Goal: Task Accomplishment & Management: Manage account settings

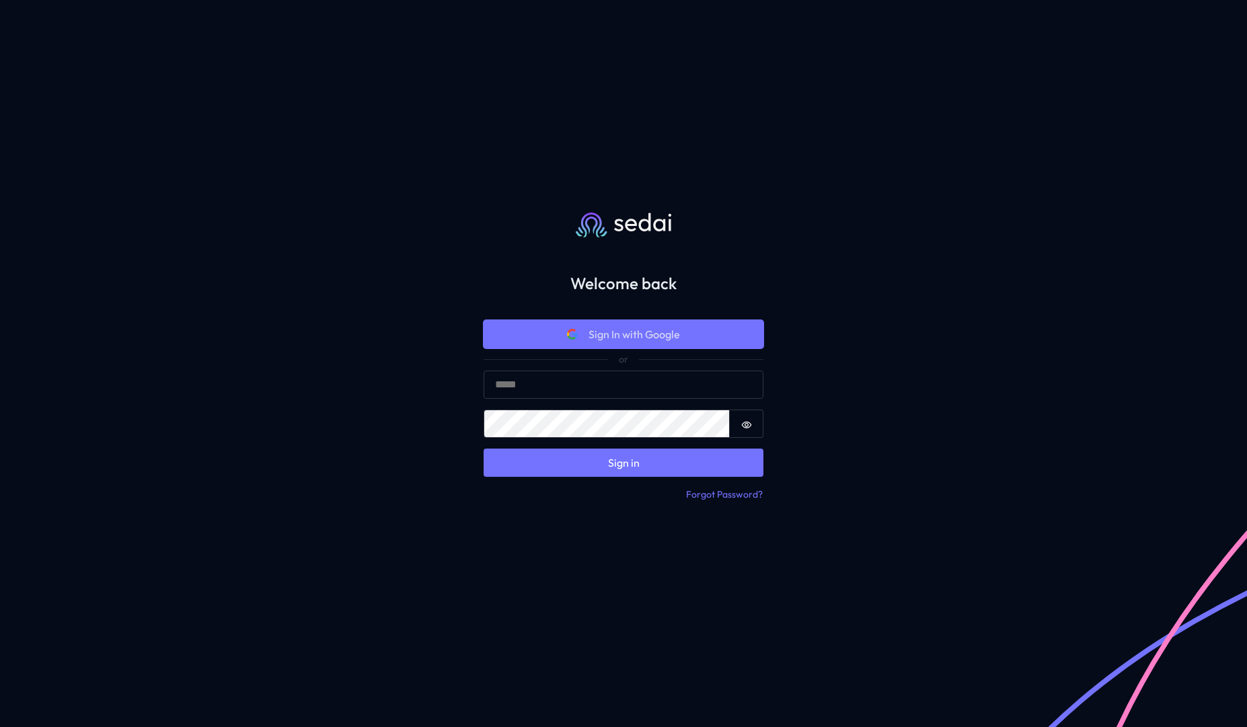
click at [635, 340] on span "Sign In with Google" at bounding box center [633, 334] width 91 height 16
click at [688, 341] on button "Sign In with Google" at bounding box center [623, 334] width 280 height 28
click at [685, 326] on button "Sign In with Google" at bounding box center [623, 334] width 280 height 28
